Goal: Transaction & Acquisition: Purchase product/service

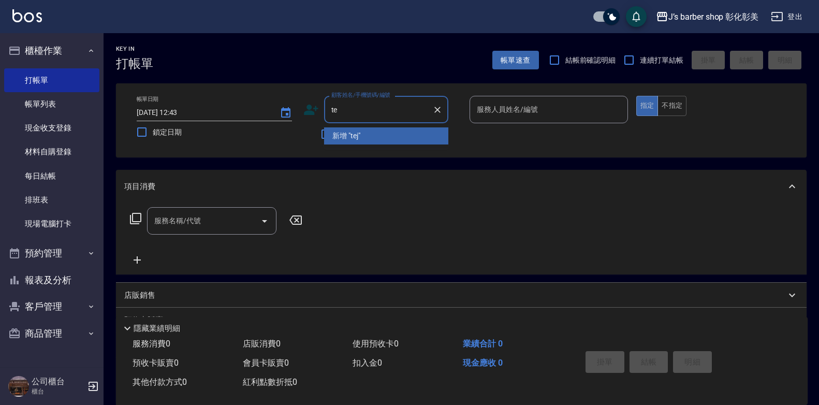
type input "t"
click at [420, 134] on li "新客人 姓名未設定/[PERSON_NAME]/null" at bounding box center [386, 141] width 124 height 28
click at [420, 134] on div "不留客資" at bounding box center [375, 134] width 145 height 22
type input "新客人 姓名未設定/[PERSON_NAME]/null"
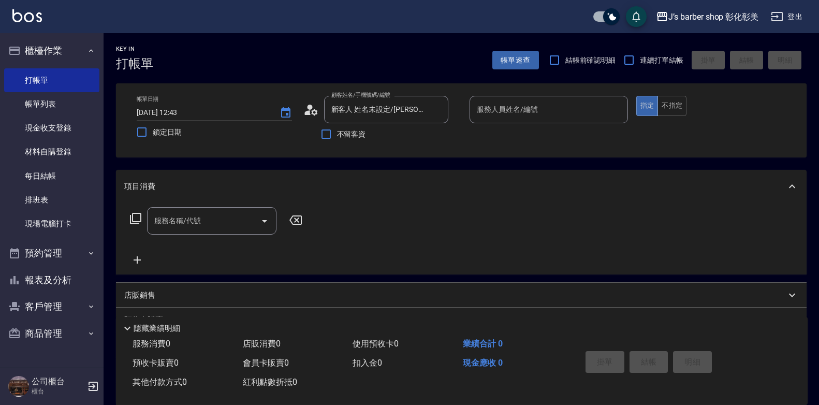
type input "LUNA(無代號)"
click at [218, 228] on input "服務名稱/代號" at bounding box center [204, 221] width 105 height 18
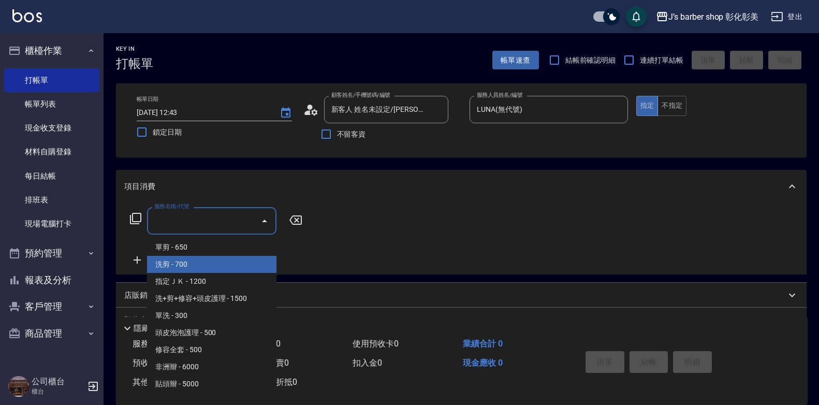
click at [222, 262] on span "洗剪 - 700" at bounding box center [211, 264] width 129 height 17
type input "洗剪(101)"
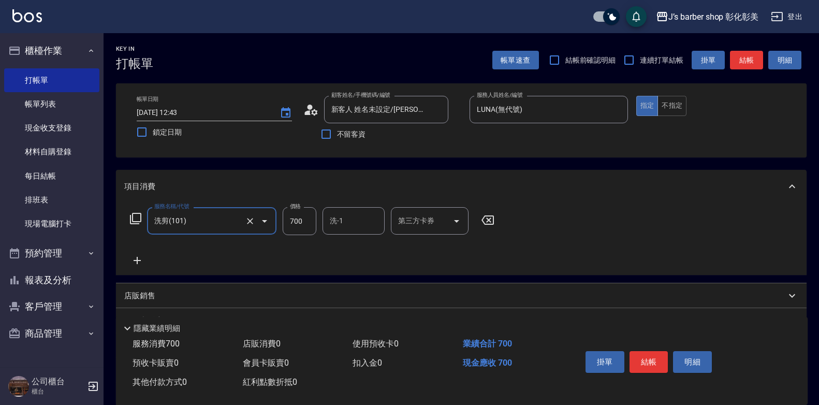
click at [301, 213] on input "700" at bounding box center [300, 221] width 34 height 28
click at [376, 231] on div "洗-1" at bounding box center [354, 220] width 62 height 27
type input "800"
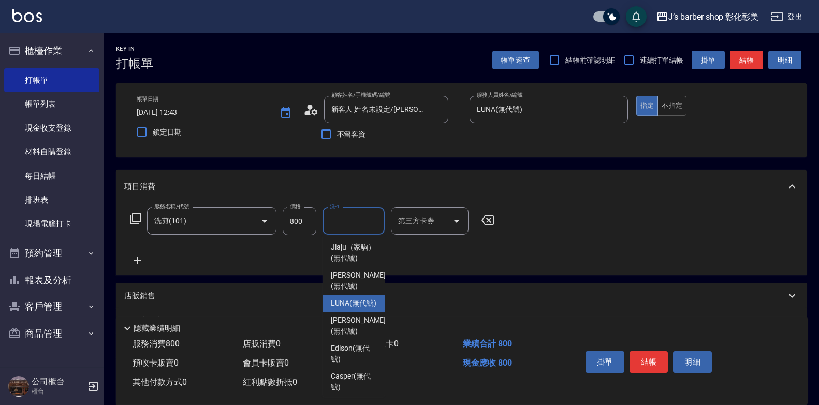
click at [346, 302] on span "LUNA (無代號)" at bounding box center [354, 303] width 46 height 11
type input "LUNA(無代號)"
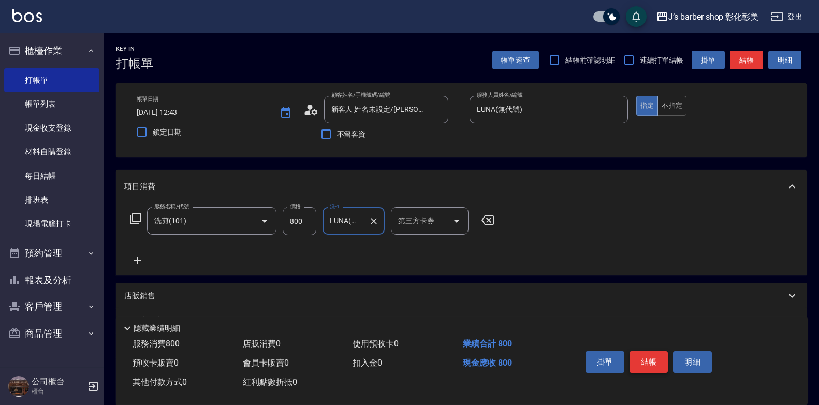
click at [653, 351] on button "結帳" at bounding box center [649, 362] width 39 height 22
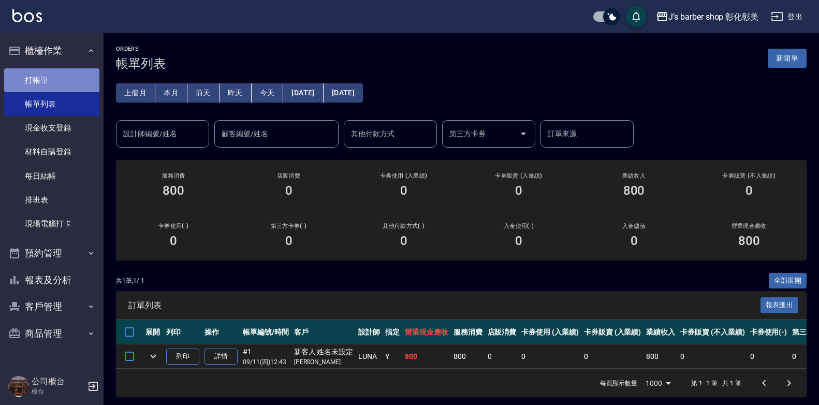
click at [64, 76] on link "打帳單" at bounding box center [51, 80] width 95 height 24
click at [64, 77] on link "打帳單" at bounding box center [51, 80] width 95 height 24
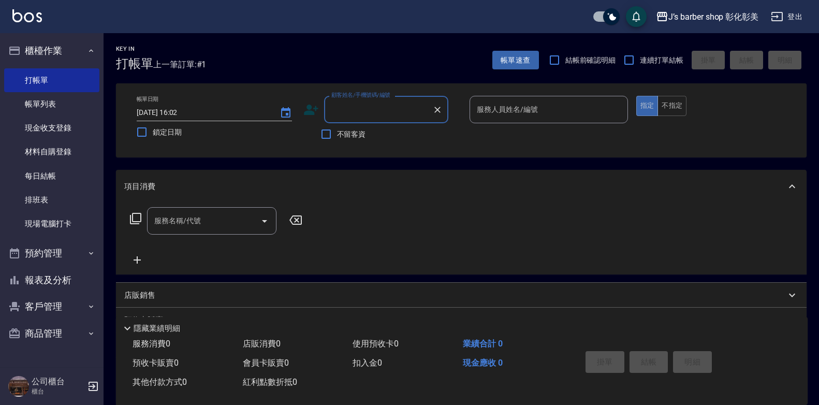
click at [407, 110] on input "顧客姓名/手機號碼/編號" at bounding box center [378, 109] width 99 height 18
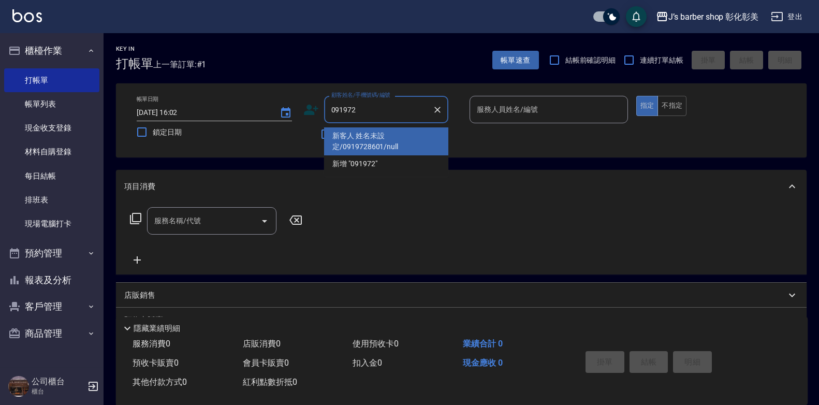
click at [423, 133] on li "新客人 姓名未設定/0919728601/null" at bounding box center [386, 141] width 124 height 28
type input "新客人 姓名未設定/0919728601/null"
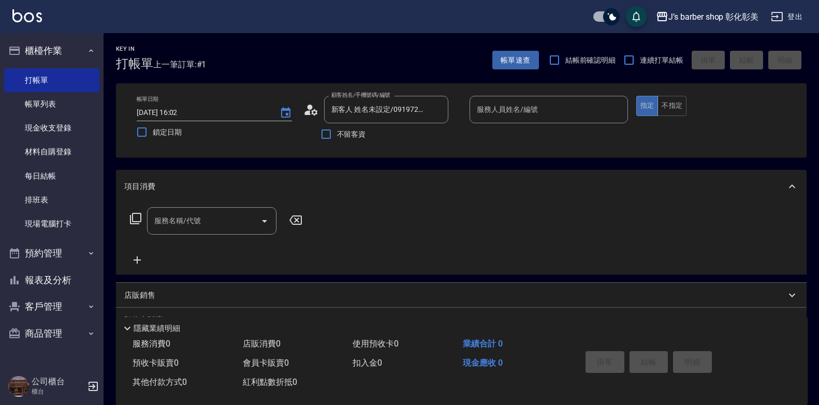
click at [316, 113] on icon at bounding box center [314, 112] width 6 height 6
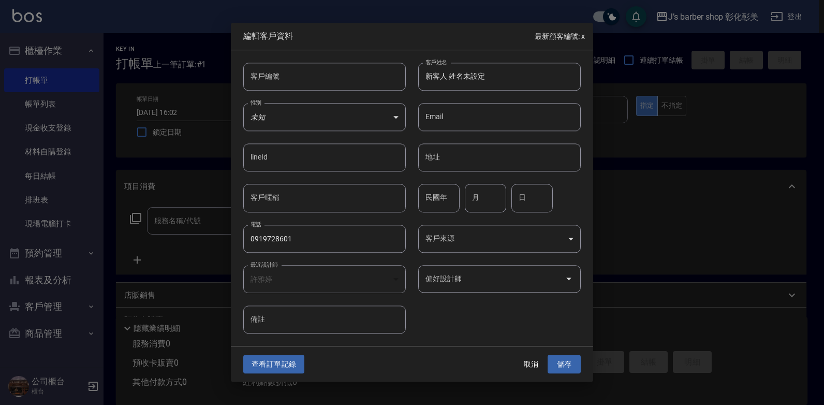
click at [479, 69] on input "新客人 姓名未設定" at bounding box center [499, 77] width 163 height 28
click at [518, 68] on input "新客人 姓名未設定" at bounding box center [499, 77] width 163 height 28
drag, startPoint x: 517, startPoint y: 68, endPoint x: 509, endPoint y: 70, distance: 8.0
click at [517, 68] on input "新客人 姓名未設定" at bounding box center [499, 77] width 163 height 28
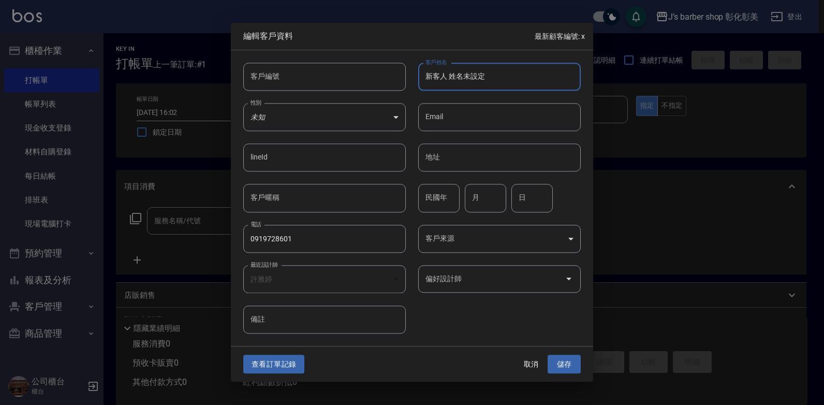
type input "新客人 姓名[PERSON_NAME]"
type input "設定"
click at [449, 72] on div "客戶姓名 新客人 姓名未 客戶姓名" at bounding box center [493, 70] width 175 height 40
drag, startPoint x: 465, startPoint y: 74, endPoint x: 458, endPoint y: 74, distance: 7.2
click at [464, 74] on input "新客人 姓名[PERSON_NAME]" at bounding box center [499, 77] width 163 height 28
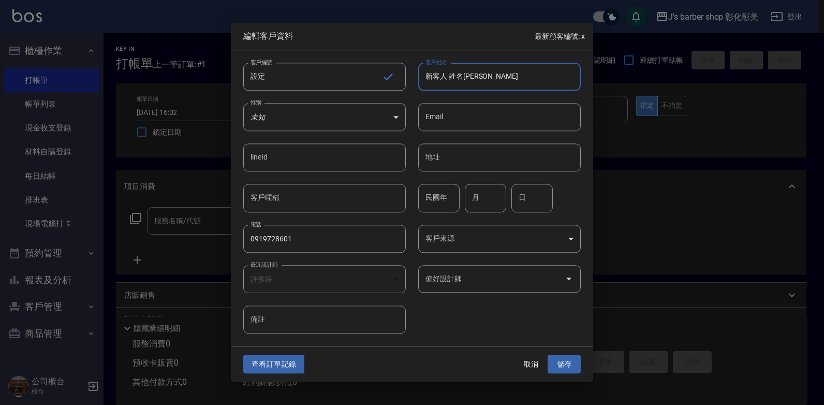
drag, startPoint x: 444, startPoint y: 74, endPoint x: 427, endPoint y: 73, distance: 16.6
click at [427, 73] on input "新客人 姓名[PERSON_NAME]" at bounding box center [499, 77] width 163 height 28
click at [472, 76] on input "新客人 姓名[PERSON_NAME]" at bounding box center [499, 77] width 163 height 28
drag, startPoint x: 434, startPoint y: 74, endPoint x: 456, endPoint y: 74, distance: 21.2
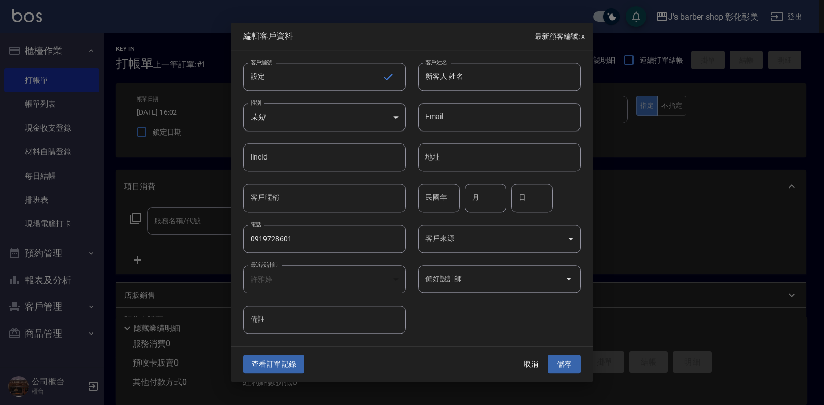
click at [435, 74] on input "新客人 姓名" at bounding box center [499, 77] width 163 height 28
type input "客人 姓名"
click at [474, 78] on input "客人 姓名" at bounding box center [499, 77] width 163 height 28
click at [473, 78] on input "客人 姓名" at bounding box center [499, 77] width 163 height 28
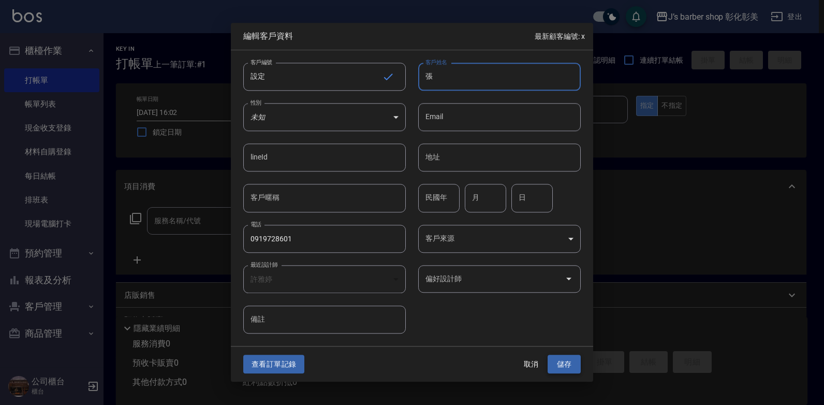
type input "張"
click at [575, 369] on button "儲存" at bounding box center [564, 364] width 33 height 19
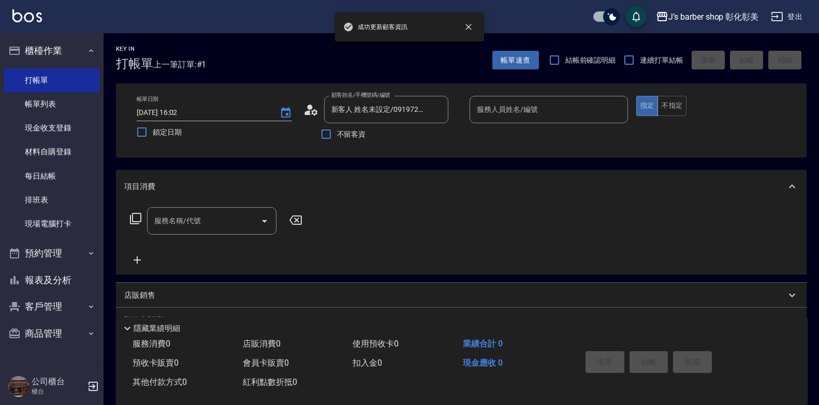
click at [524, 111] on div "服務人員姓名/編號 服務人員姓名/編號" at bounding box center [549, 109] width 158 height 27
click at [524, 111] on input "服務人員姓名/編號" at bounding box center [548, 109] width 149 height 18
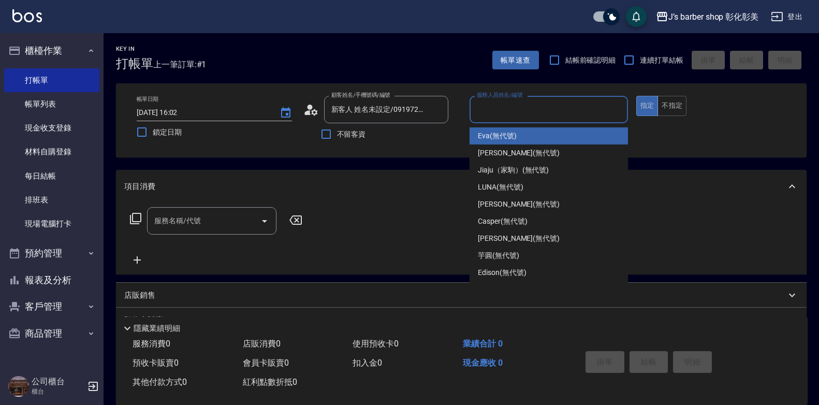
click at [524, 113] on input "服務人員姓名/編號" at bounding box center [548, 109] width 149 height 18
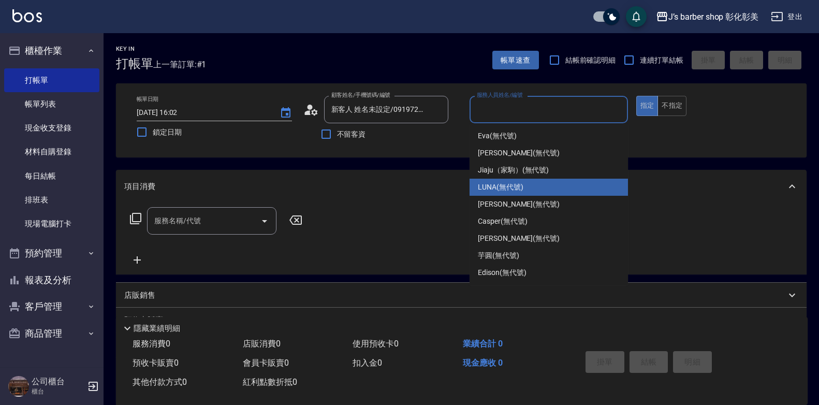
click at [517, 185] on span "LUNA (無代號)" at bounding box center [501, 187] width 46 height 11
type input "LUNA(無代號)"
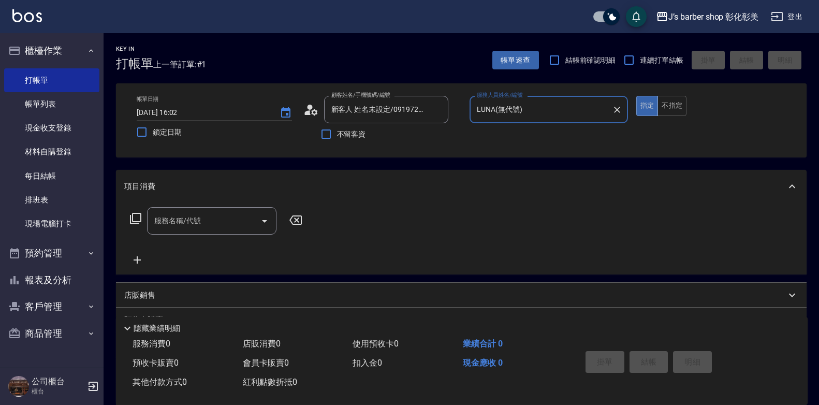
click at [315, 107] on icon at bounding box center [311, 110] width 16 height 16
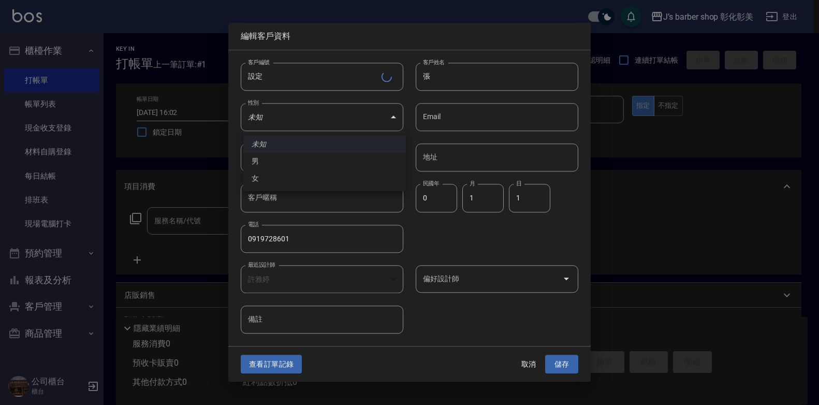
click at [315, 107] on body "J’s barber shop 彰化彰美 登出 櫃檯作業 打帳單 帳單列表 現金收支登錄 材料自購登錄 每日結帳 排班表 現場電腦打卡 預約管理 預約管理 單…" at bounding box center [409, 253] width 819 height 506
click at [492, 281] on div at bounding box center [412, 202] width 824 height 405
click at [492, 281] on input "偏好設計師" at bounding box center [492, 279] width 138 height 18
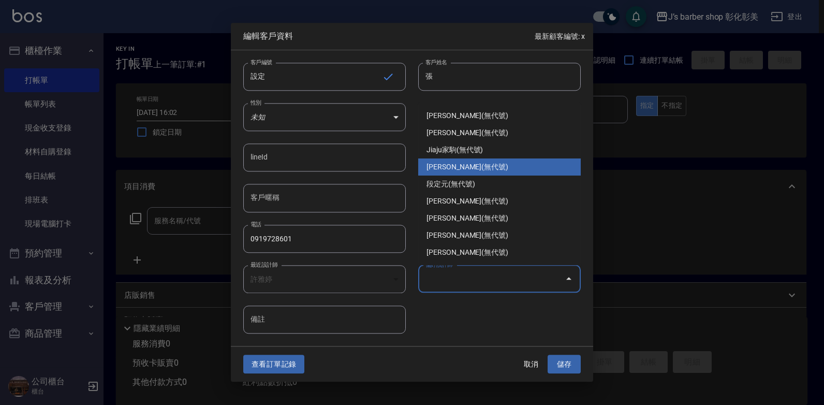
click at [482, 171] on li "[PERSON_NAME](無代號)" at bounding box center [499, 166] width 163 height 17
type input "許雅婷"
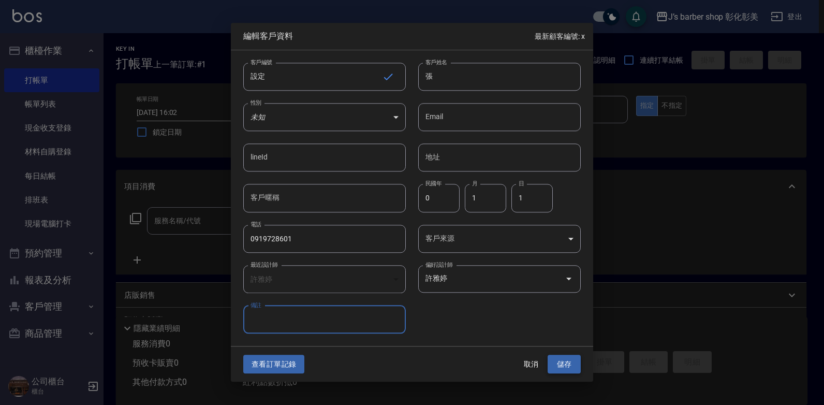
click at [570, 361] on button "儲存" at bounding box center [564, 364] width 33 height 19
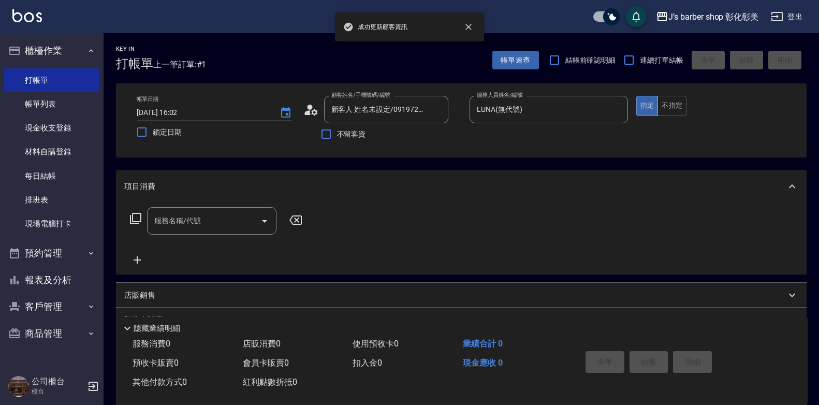
click at [197, 216] on div "服務名稱/代號 服務名稱/代號" at bounding box center [211, 220] width 129 height 27
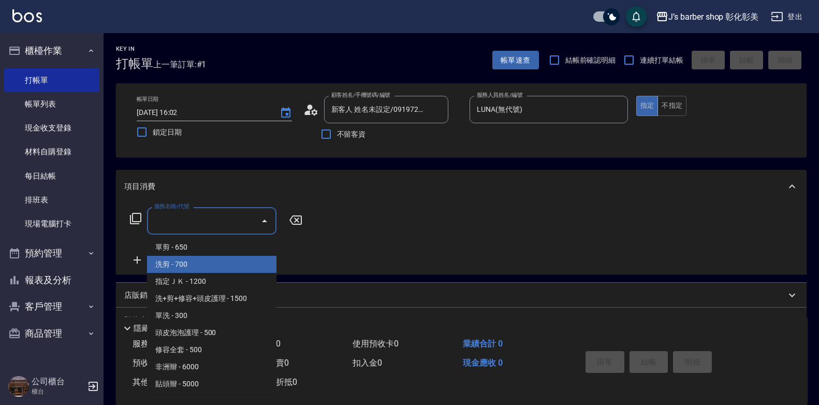
drag, startPoint x: 213, startPoint y: 255, endPoint x: 214, endPoint y: 264, distance: 8.9
click at [214, 264] on ul "單剪 - 650 洗剪 - 700 指定ＪＫ - 1200 洗+剪+修容+頭皮護理 - 1500 單洗 - 300 頭皮泡泡護理 - 500 修容全套 - 5…" at bounding box center [211, 316] width 129 height 162
click at [216, 264] on span "洗剪 - 700" at bounding box center [211, 264] width 129 height 17
type input "洗剪(101)"
click at [216, 264] on div "服務名稱/代號 洗剪(101) 服務名稱/代號" at bounding box center [216, 236] width 184 height 59
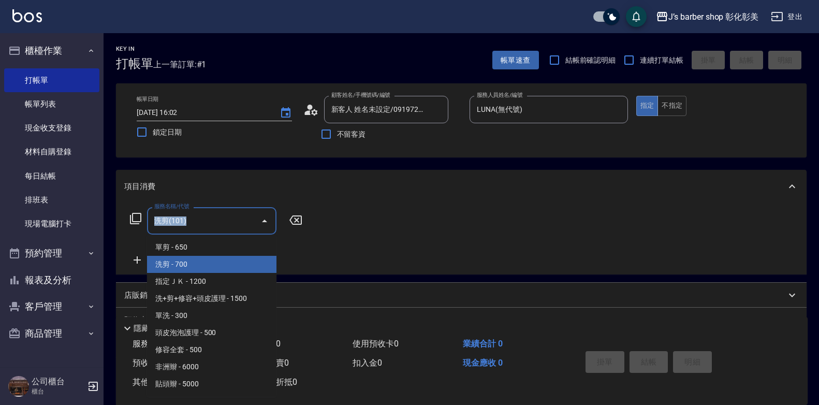
click at [216, 264] on div "服務名稱/代號 洗剪(101) 服務名稱/代號" at bounding box center [216, 236] width 184 height 59
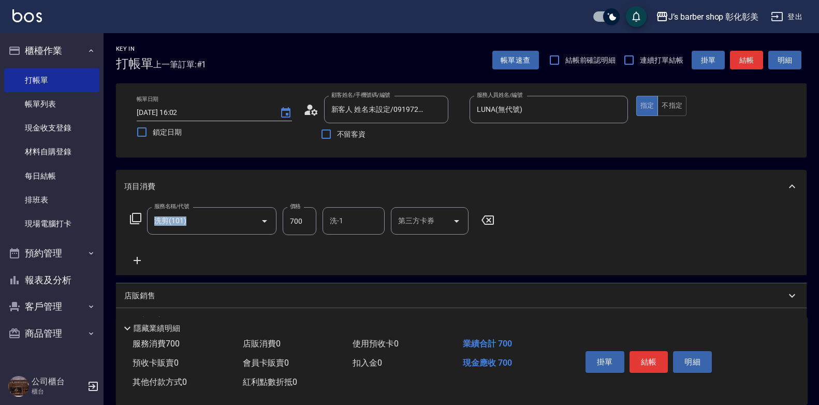
drag, startPoint x: 216, startPoint y: 264, endPoint x: 296, endPoint y: 214, distance: 94.4
click at [296, 214] on input "700" at bounding box center [300, 221] width 34 height 28
type input "800"
click at [353, 222] on input "洗-1" at bounding box center [353, 221] width 53 height 18
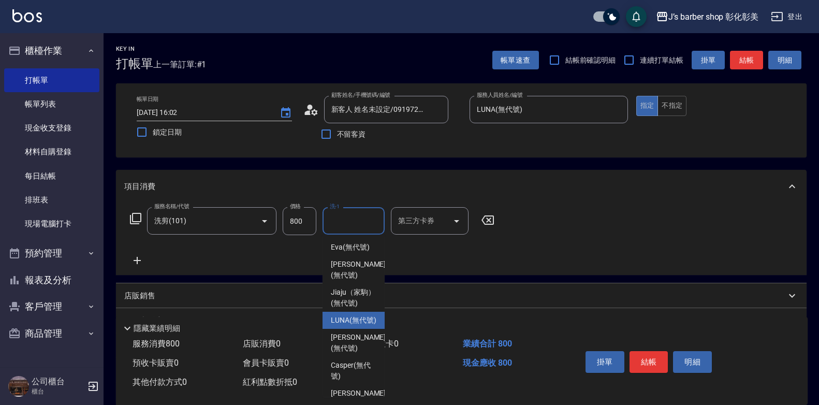
click at [358, 326] on span "LUNA (無代號)" at bounding box center [354, 320] width 46 height 11
type input "LUNA(無代號)"
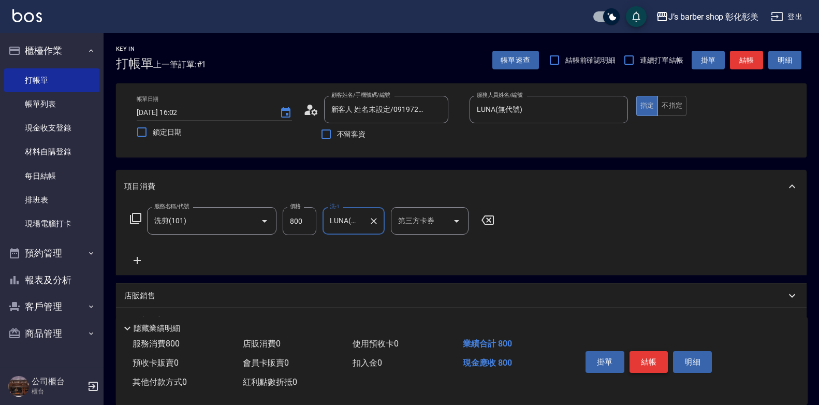
click at [639, 359] on button "結帳" at bounding box center [649, 362] width 39 height 22
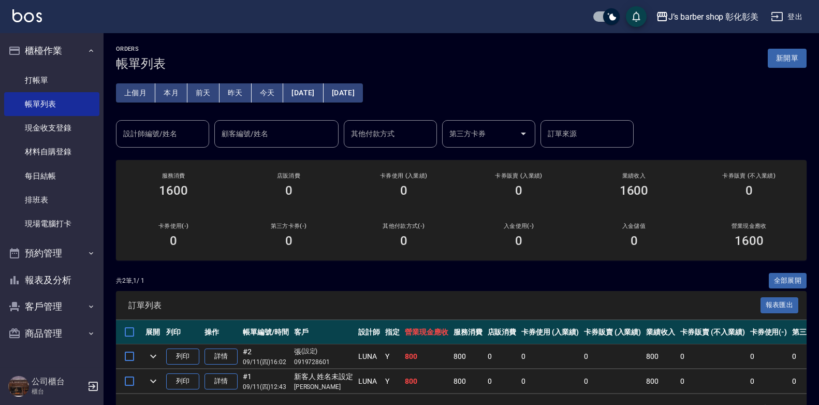
click at [746, 39] on div "ORDERS 帳單列表 新開單 上個月 本月 [DATE] [DATE] [DATE] [DATE] [DATE] 設計師編號/姓名 設計師編號/姓名 顧客編…" at bounding box center [461, 233] width 715 height 401
